Goal: Find specific page/section

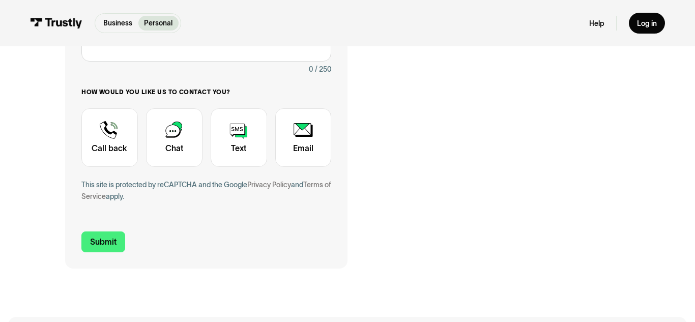
scroll to position [292, 0]
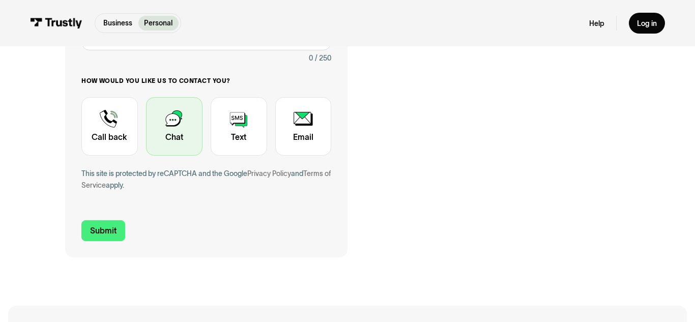
click at [187, 139] on div "Contact Trustly Support" at bounding box center [174, 126] width 56 height 59
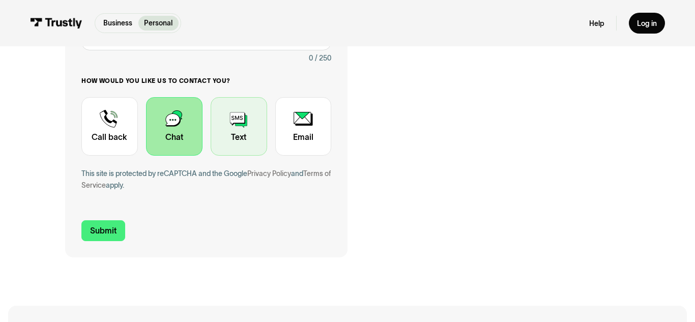
click at [247, 132] on div "Contact Trustly Support" at bounding box center [239, 126] width 56 height 59
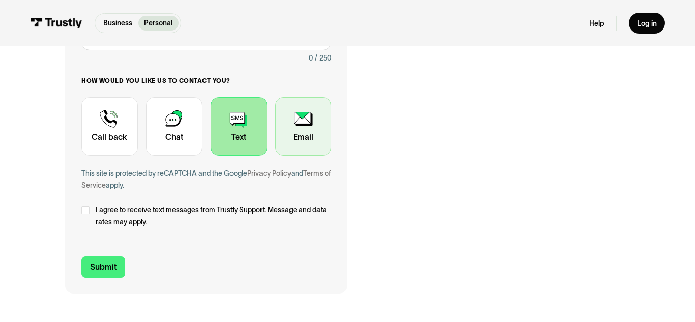
click at [309, 145] on div "Contact Trustly Support" at bounding box center [303, 126] width 56 height 59
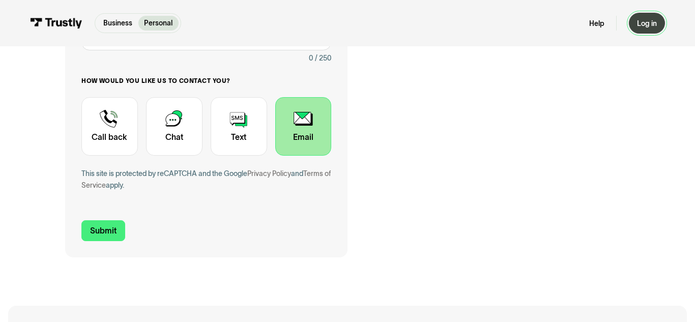
click at [660, 25] on link "Log in" at bounding box center [647, 23] width 36 height 21
